Goal: Task Accomplishment & Management: Use online tool/utility

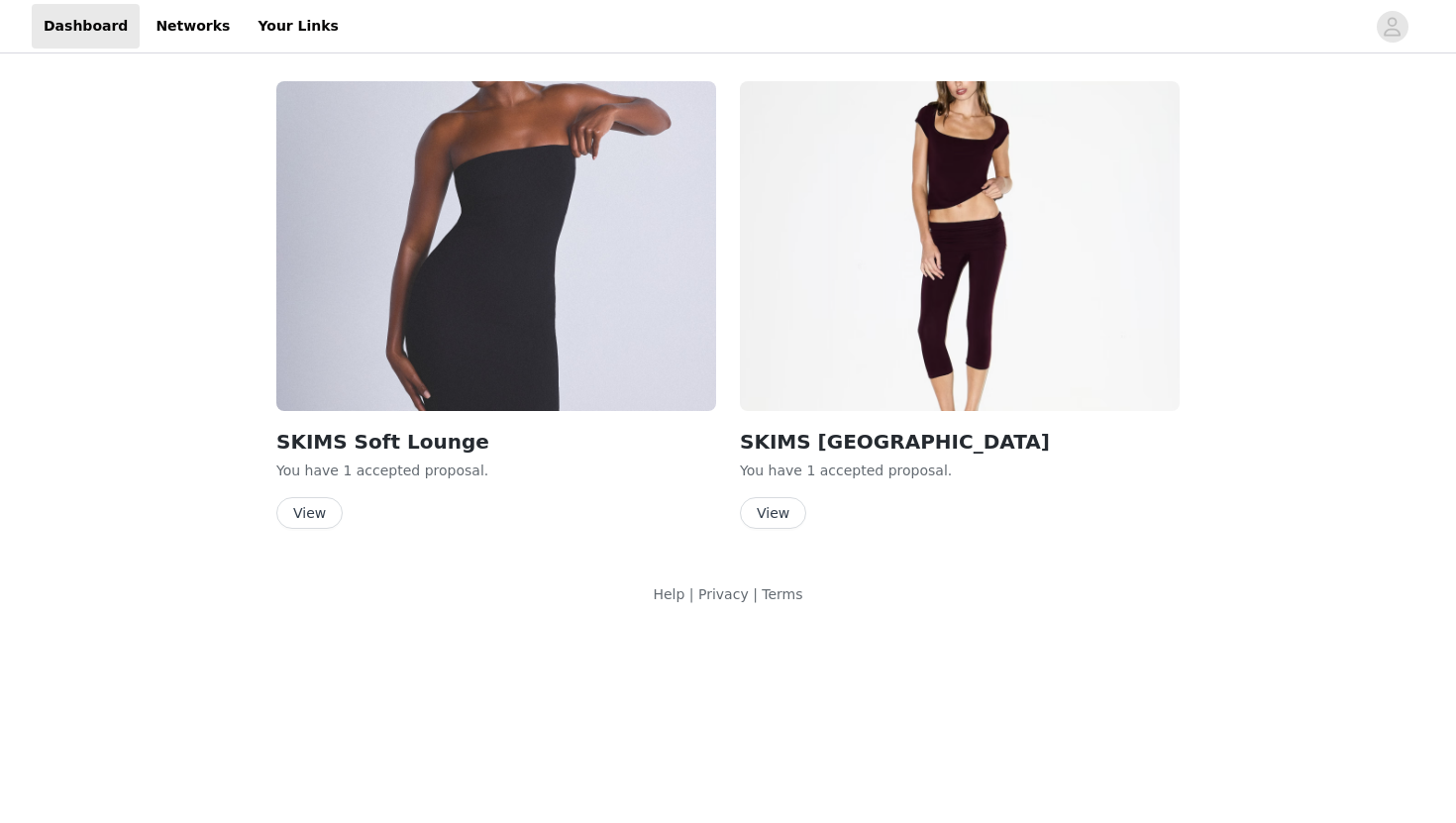
click at [782, 523] on button "View" at bounding box center [773, 513] width 66 height 32
click at [776, 510] on button "View" at bounding box center [773, 513] width 66 height 32
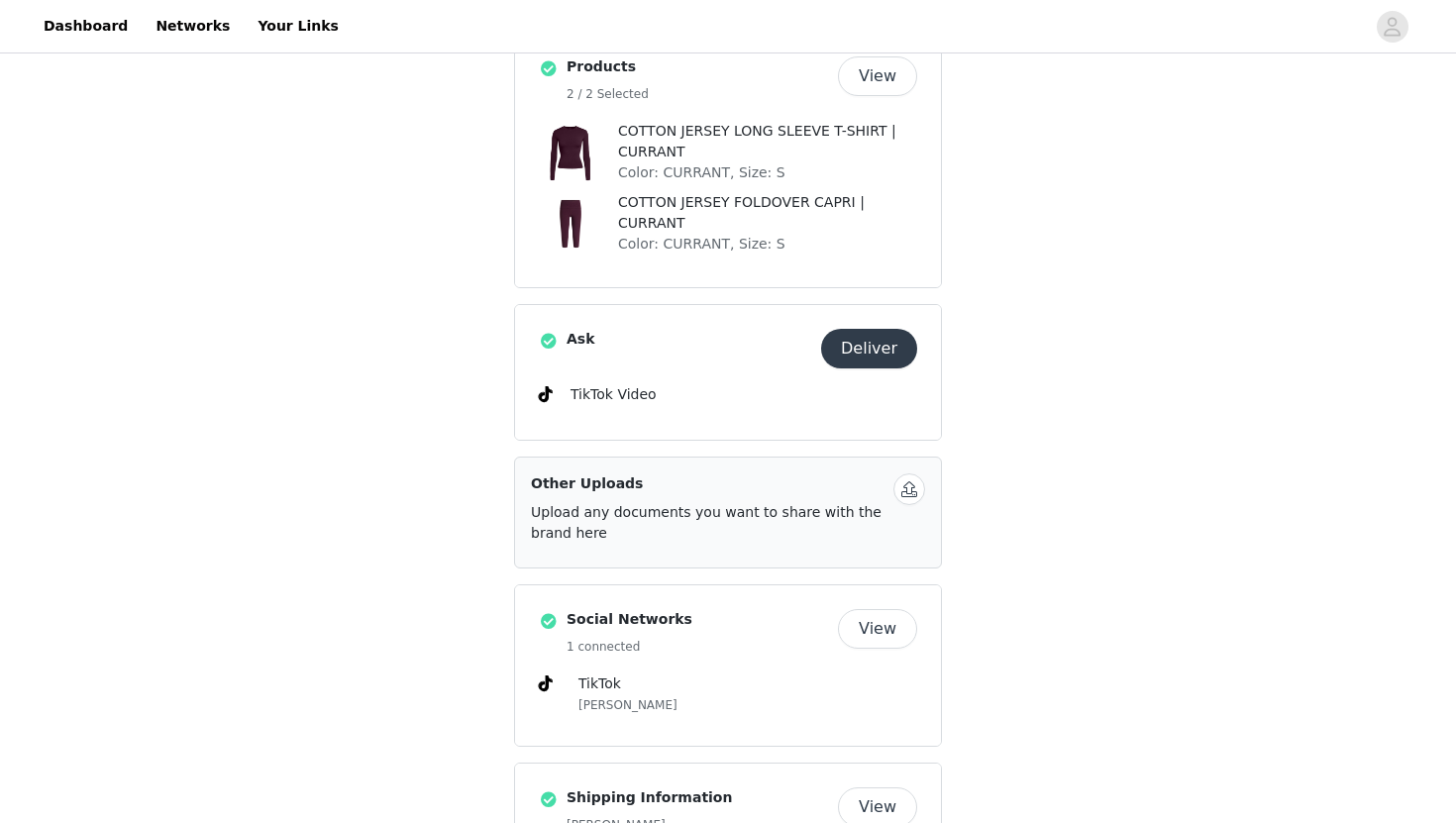
scroll to position [568, 0]
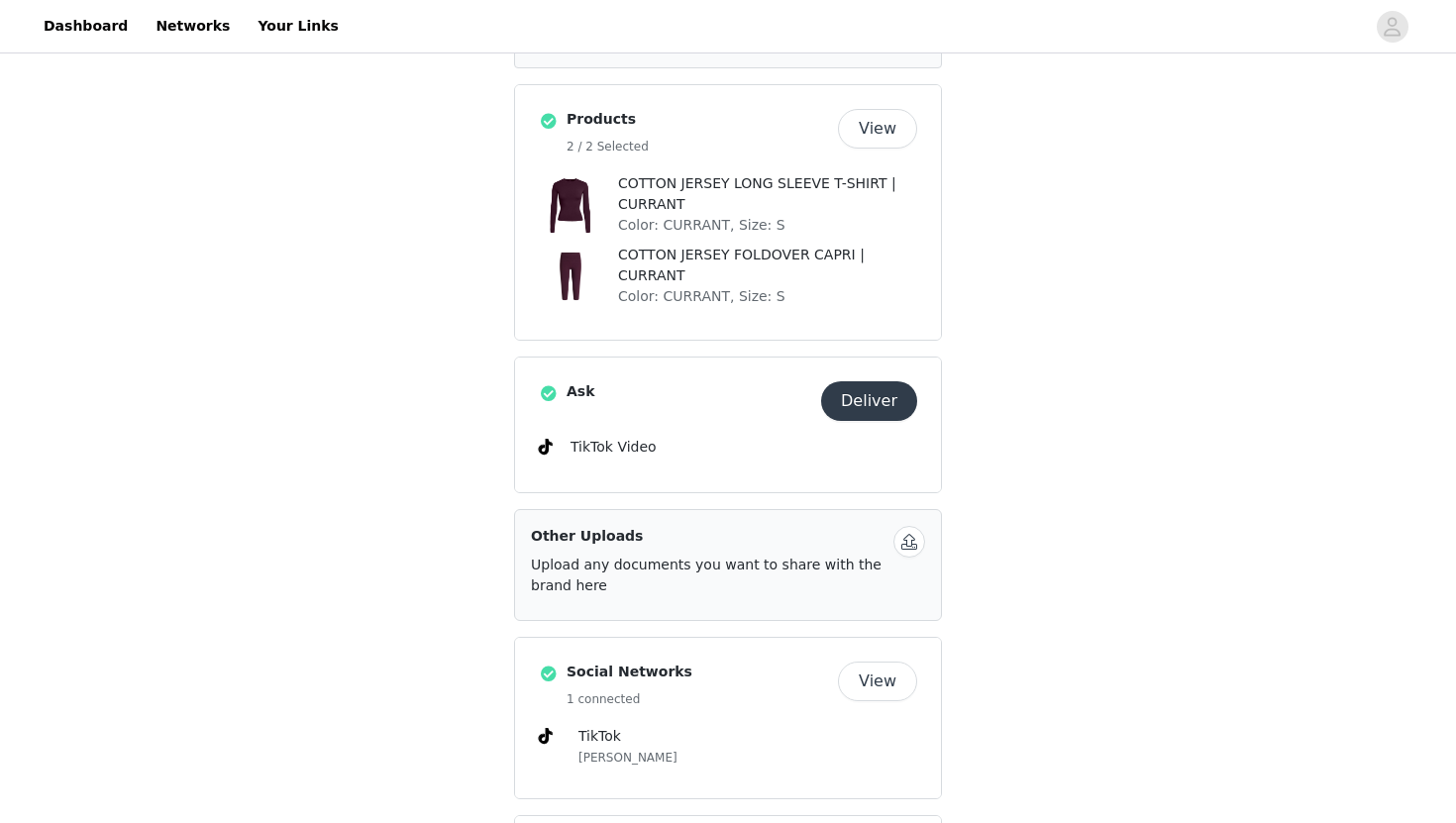
click at [857, 393] on button "Deliver" at bounding box center [869, 401] width 96 height 40
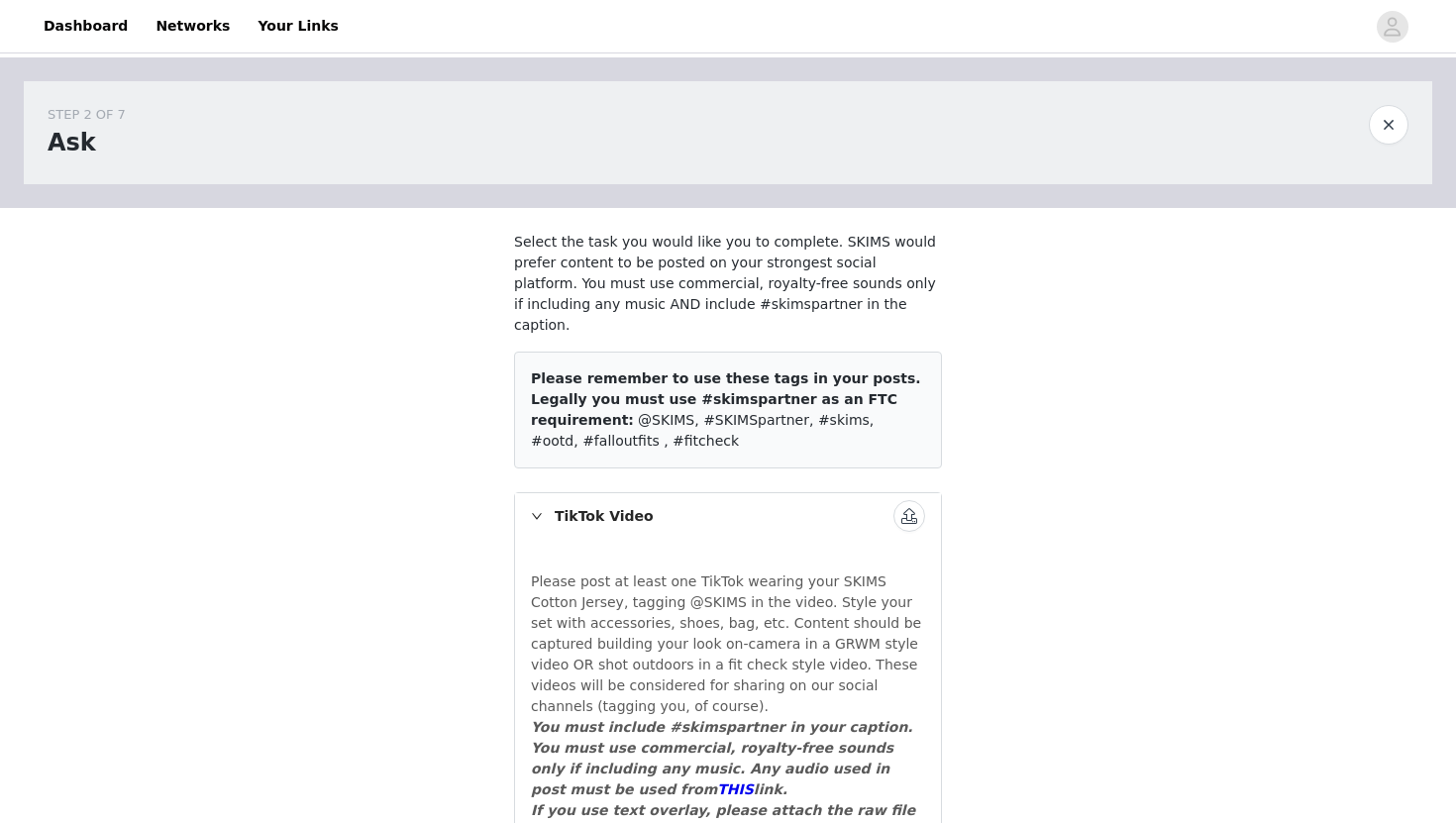
scroll to position [102, 0]
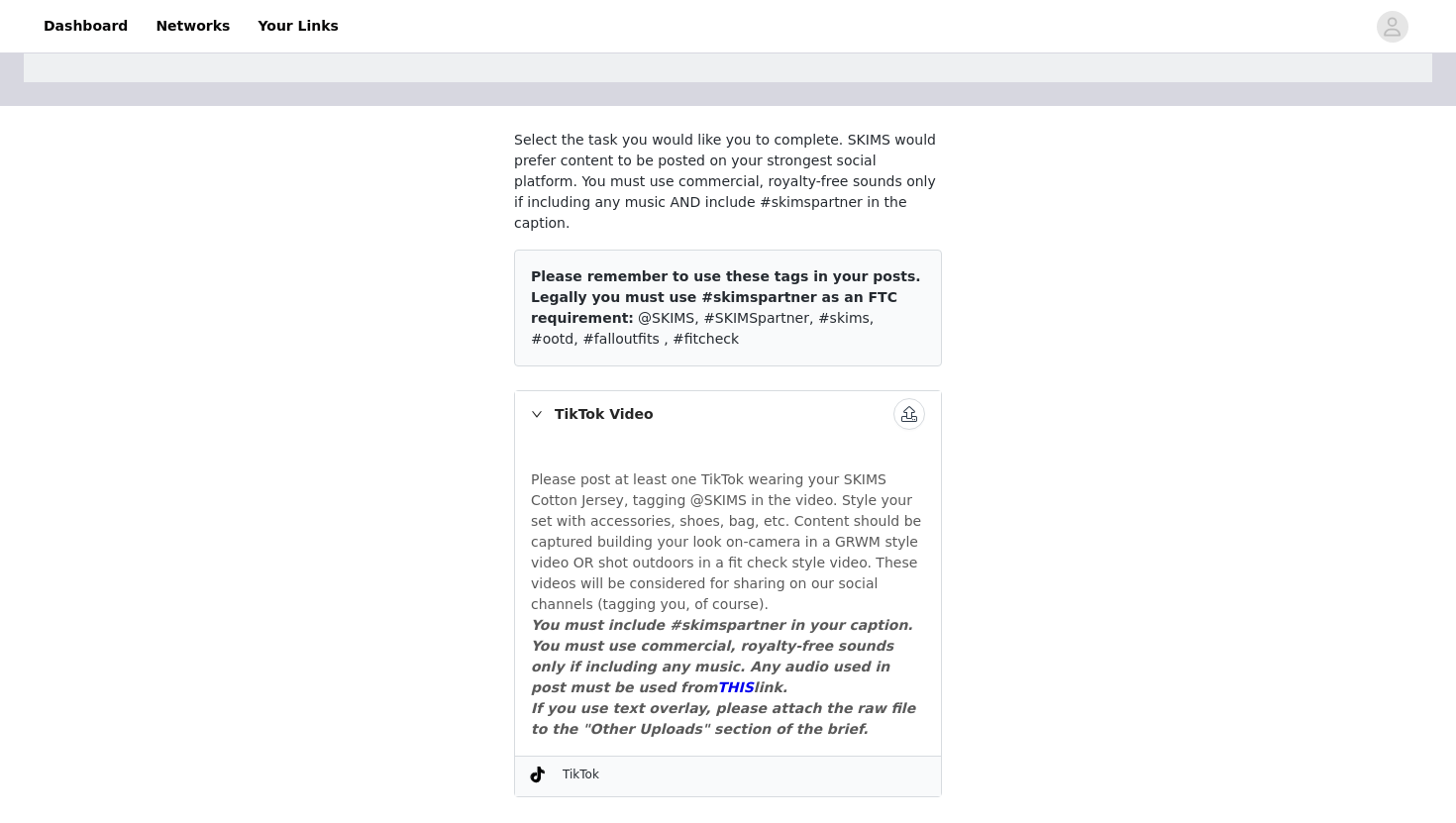
click at [905, 398] on button "button" at bounding box center [909, 414] width 32 height 32
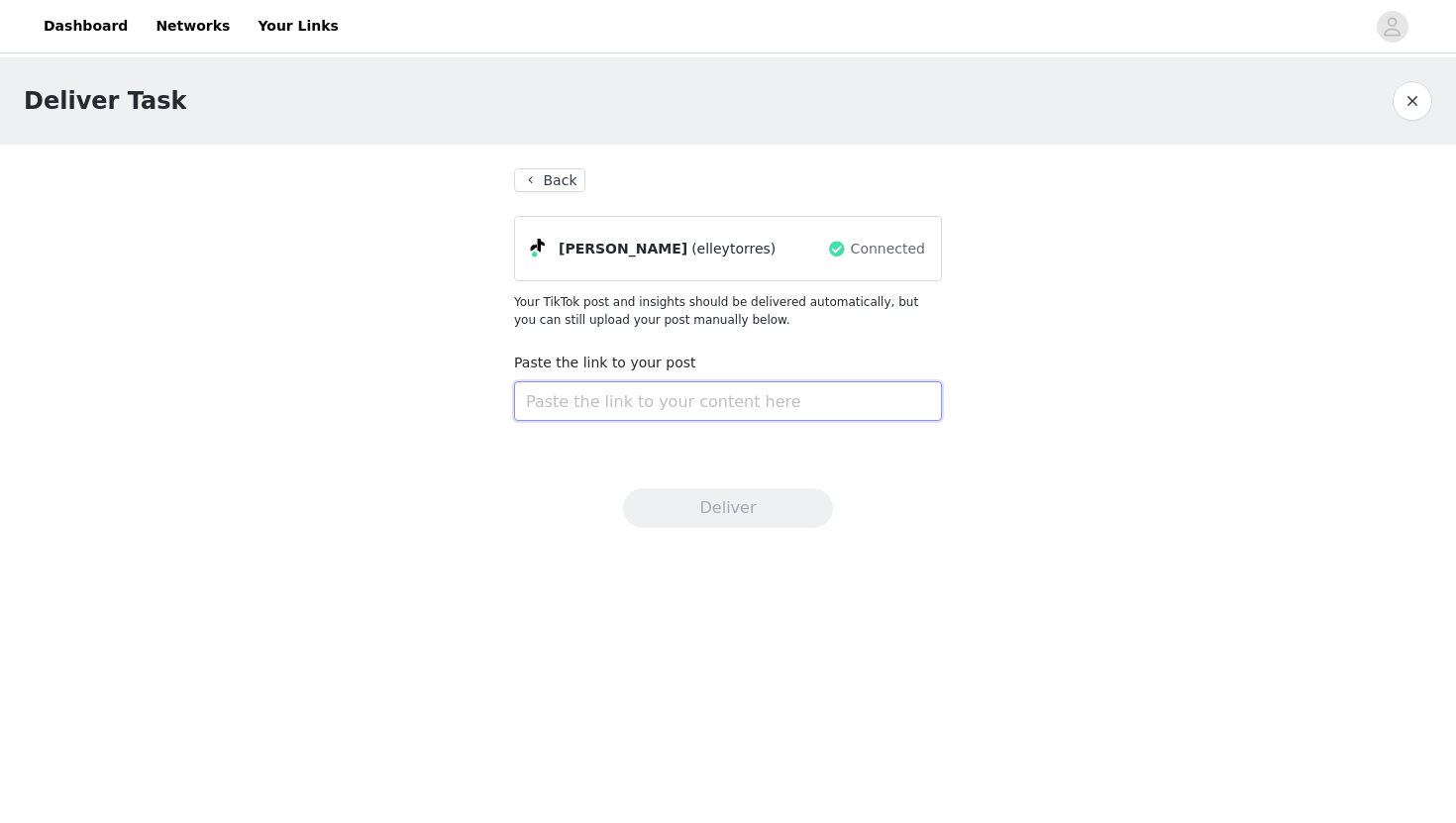
click at [847, 409] on input "text" at bounding box center [728, 401] width 428 height 40
paste input "[URL][DOMAIN_NAME]"
type input "[URL][DOMAIN_NAME]"
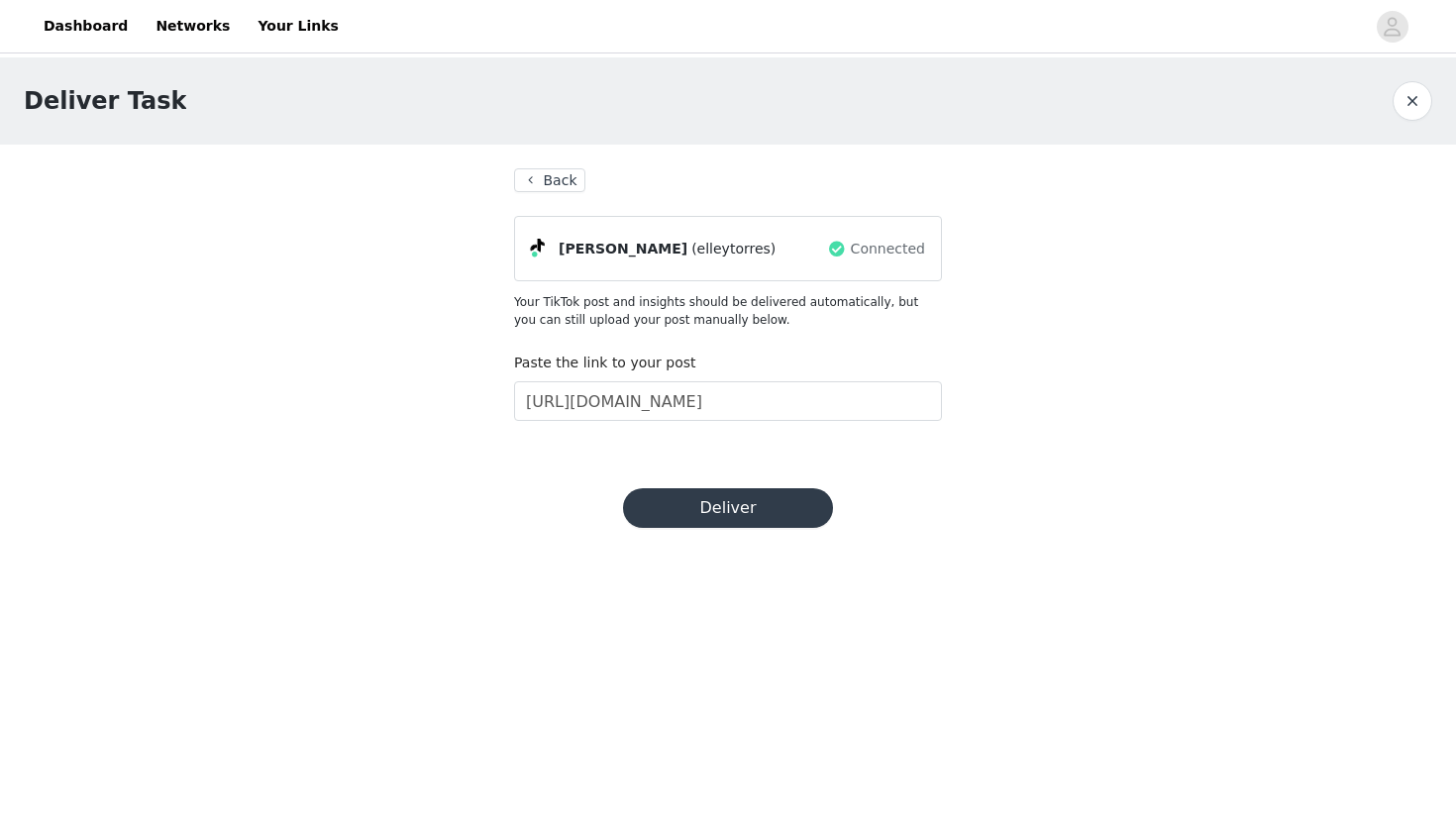
click at [731, 508] on button "Deliver" at bounding box center [728, 508] width 210 height 40
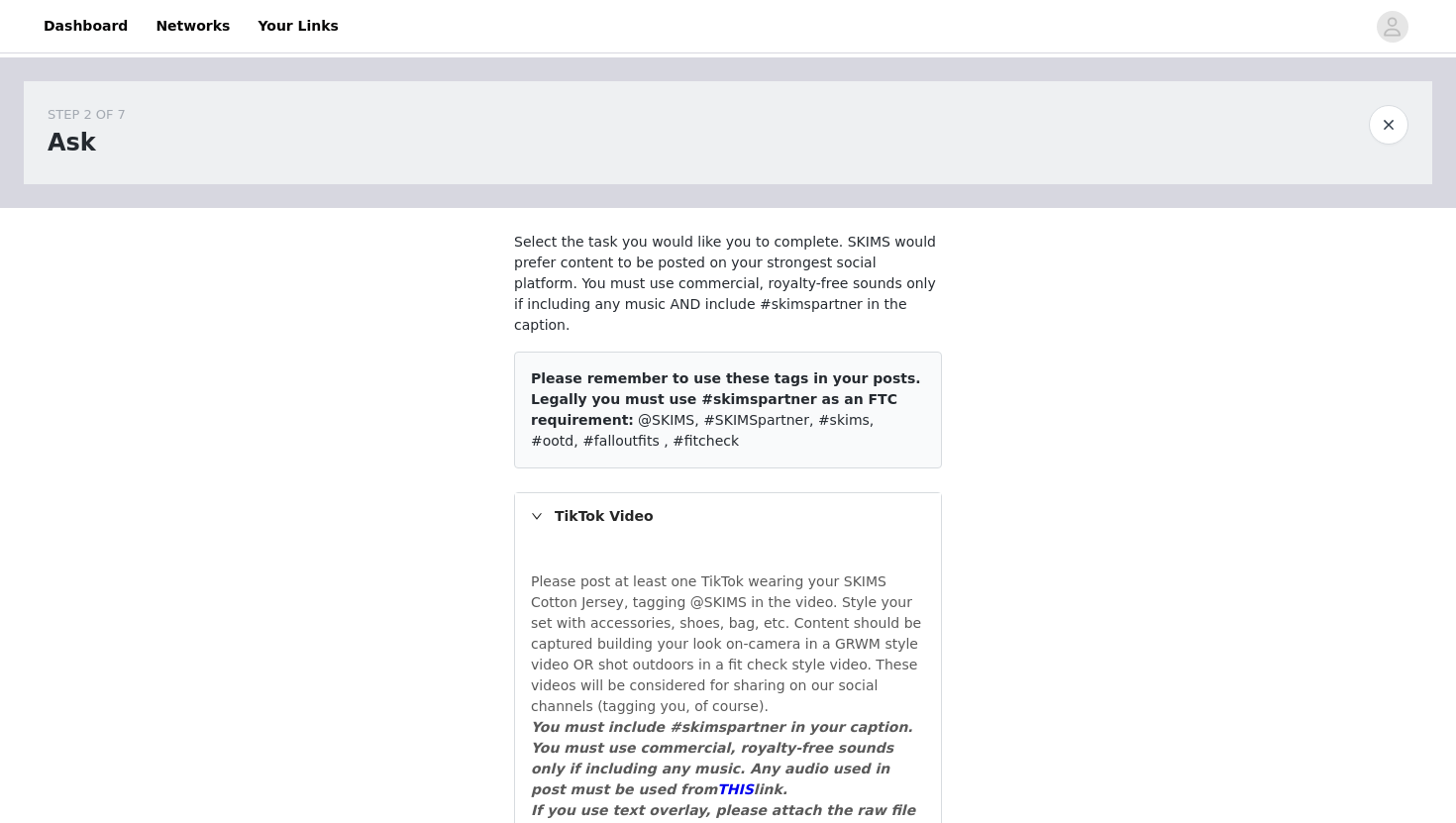
click at [1397, 117] on button "button" at bounding box center [1389, 125] width 40 height 40
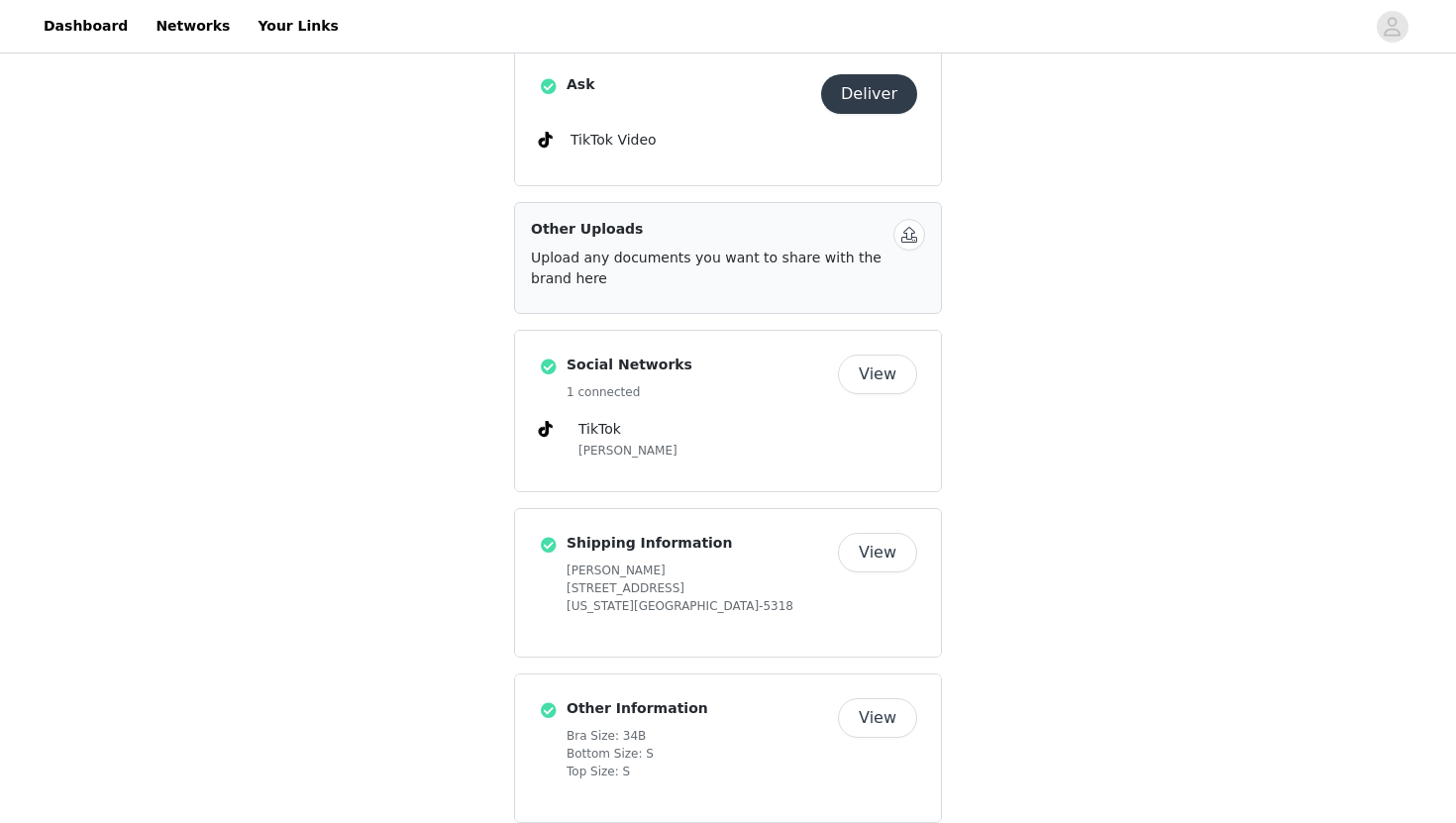
scroll to position [205, 0]
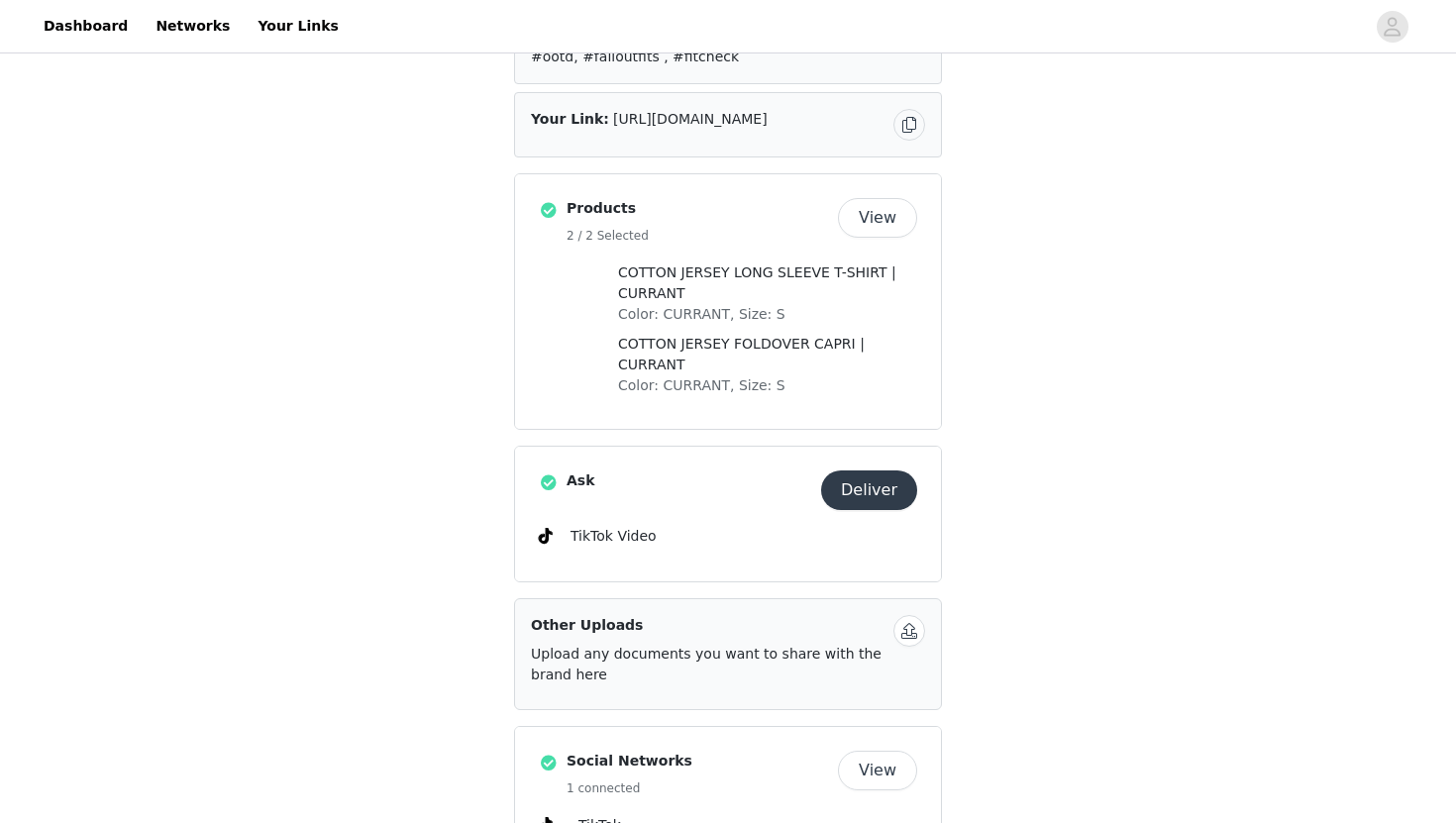
scroll to position [635, 0]
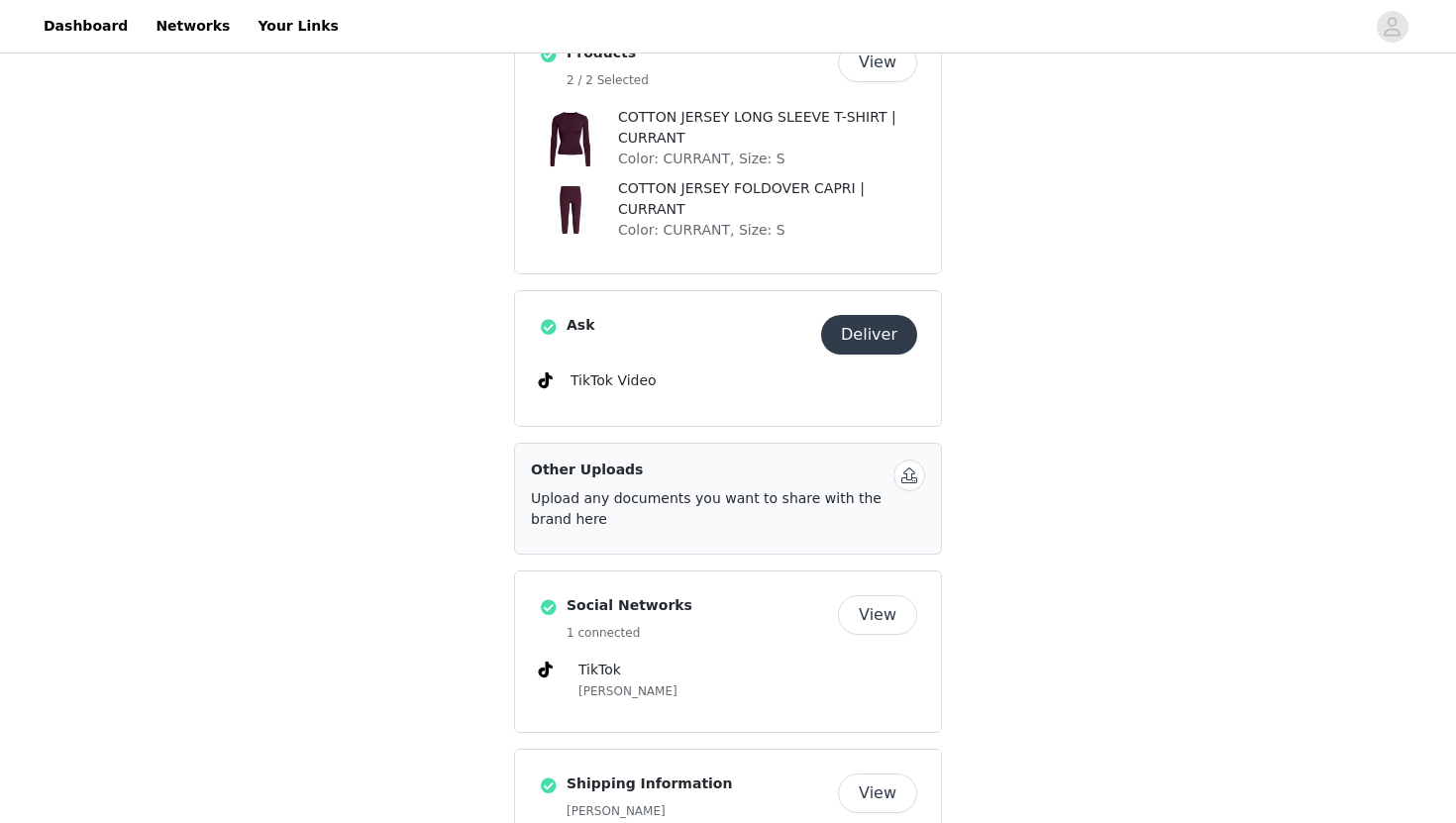
click at [890, 331] on button "Deliver" at bounding box center [869, 335] width 96 height 40
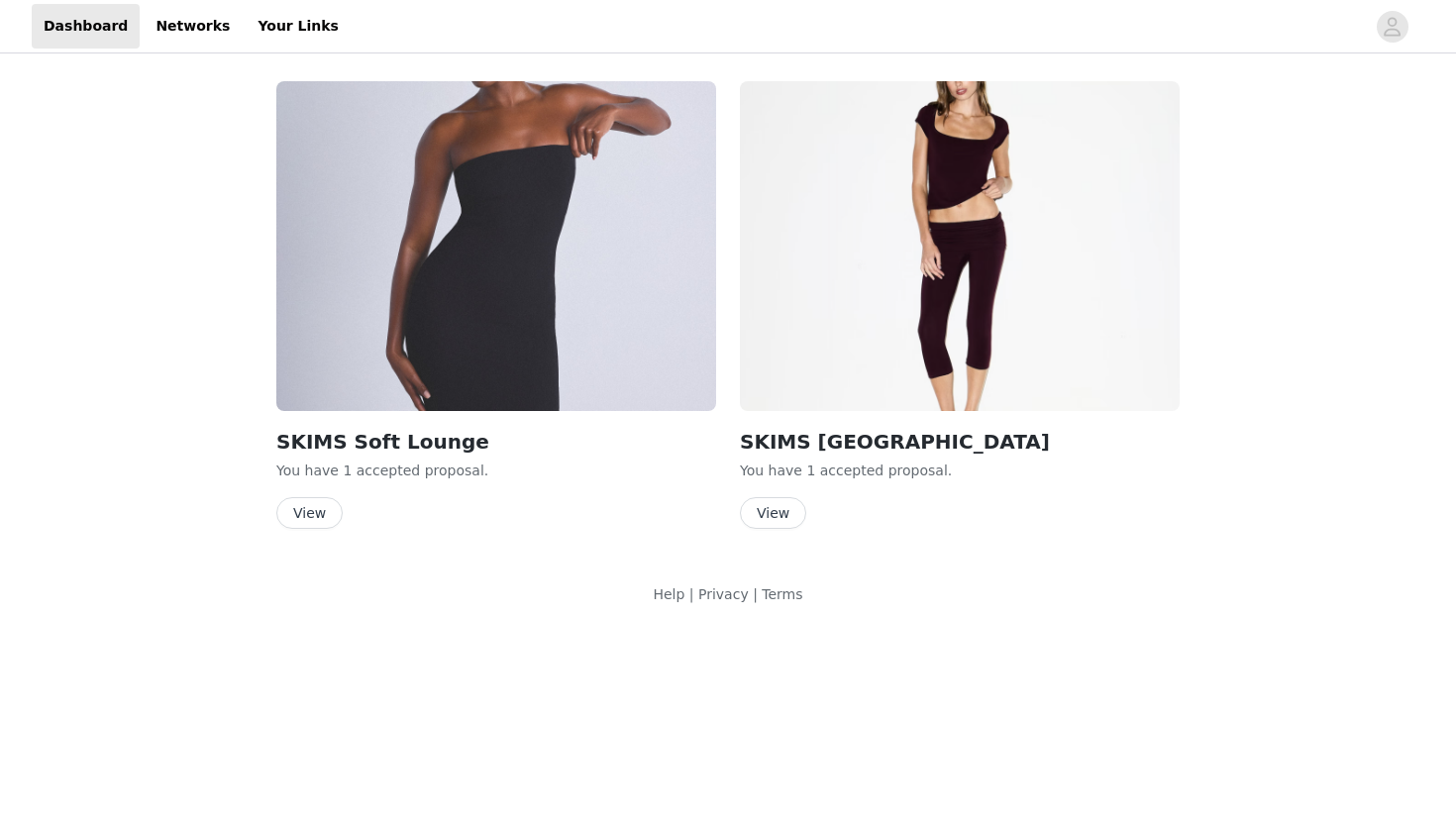
click at [754, 506] on button "View" at bounding box center [773, 513] width 66 height 32
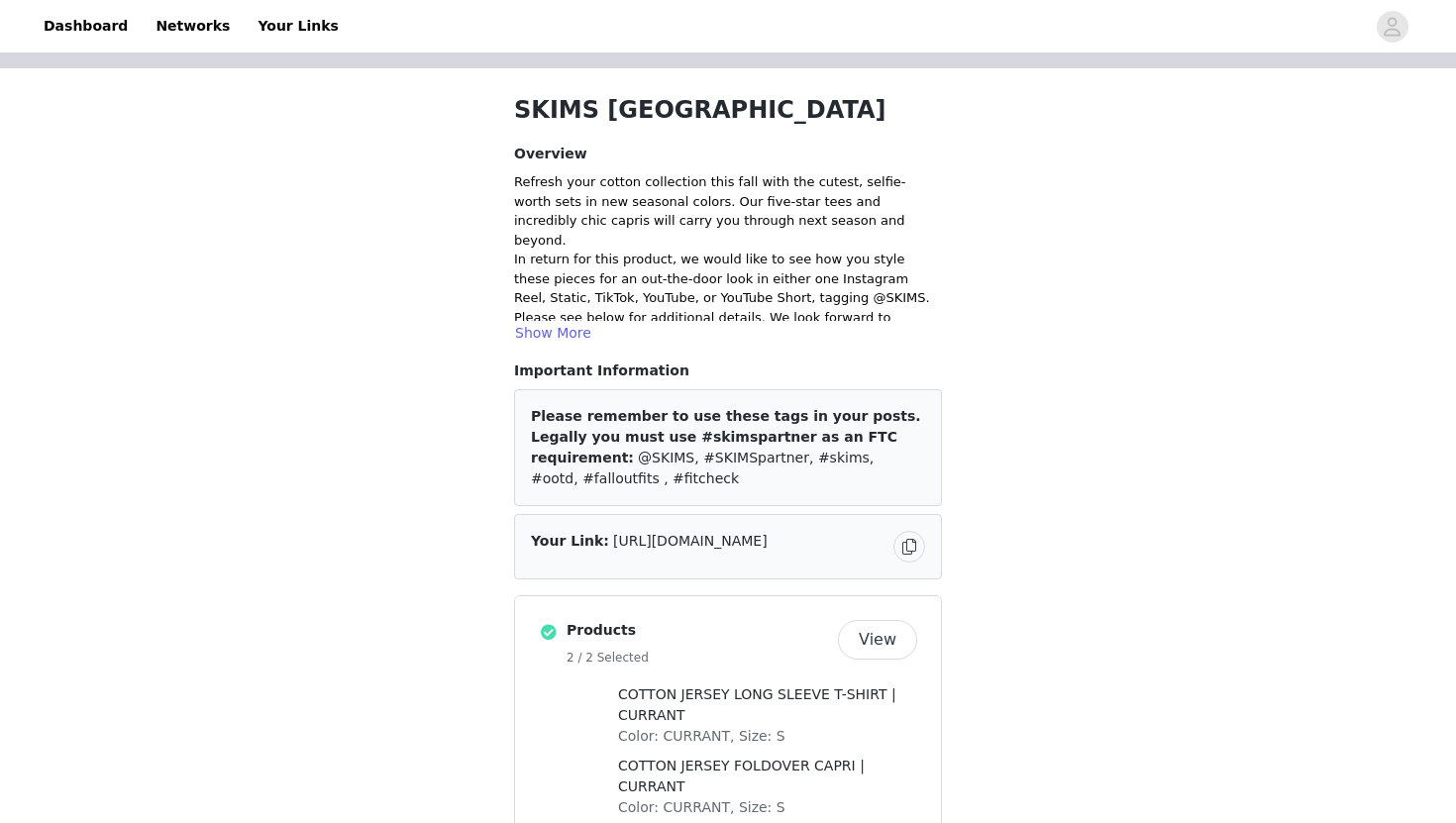
scroll to position [59, 0]
